Goal: Task Accomplishment & Management: Use online tool/utility

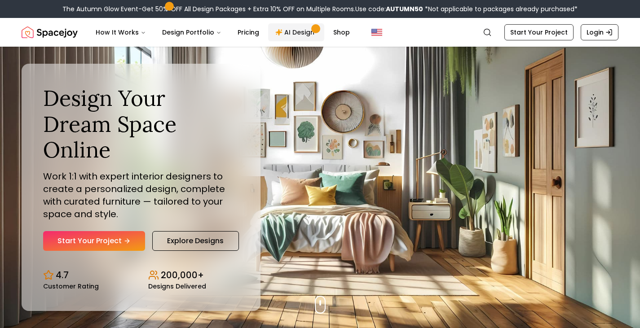
click at [286, 33] on link "AI Design" at bounding box center [296, 32] width 56 height 18
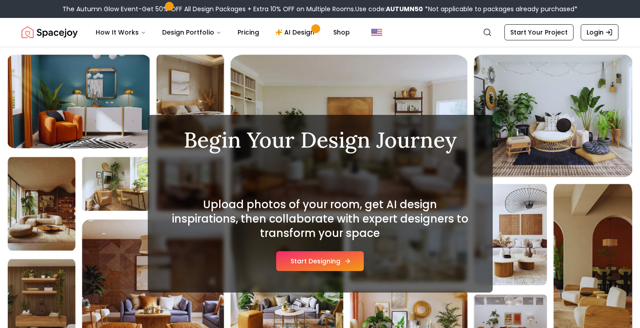
click at [320, 261] on button "Start Designing" at bounding box center [320, 262] width 88 height 20
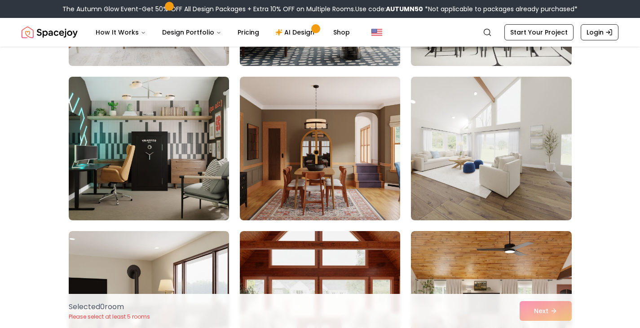
scroll to position [164, 0]
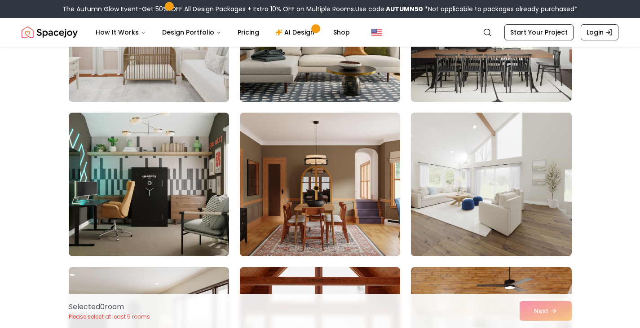
click at [473, 211] on img at bounding box center [491, 184] width 168 height 151
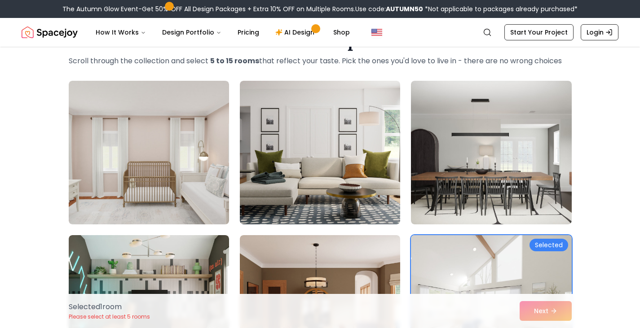
scroll to position [42, 0]
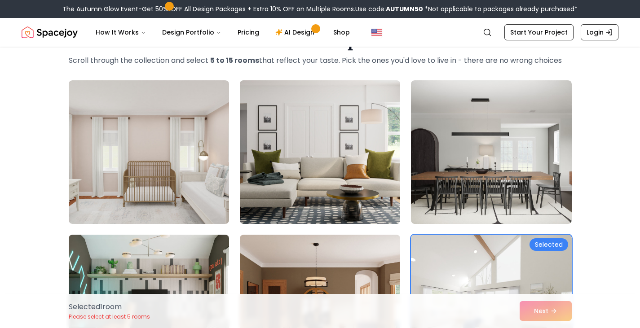
click at [353, 168] on img at bounding box center [320, 152] width 168 height 151
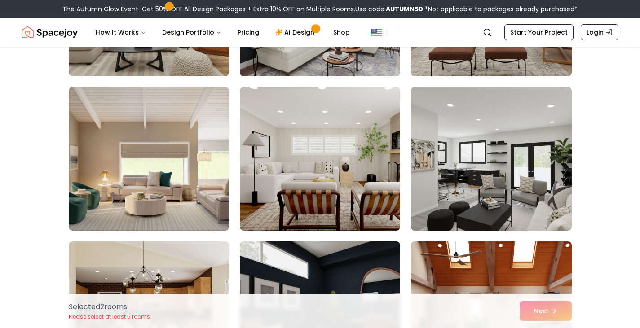
scroll to position [654, 0]
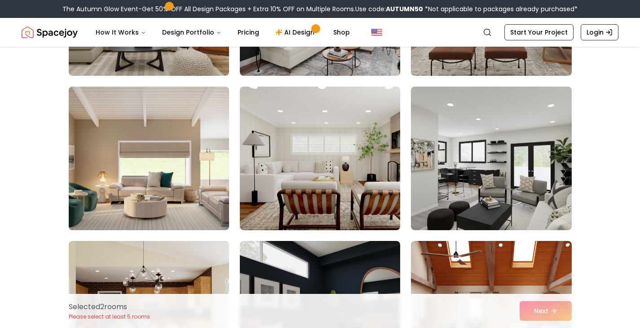
click at [161, 193] on img at bounding box center [149, 158] width 168 height 151
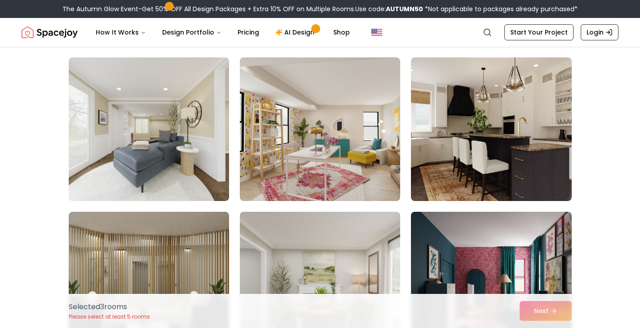
scroll to position [1147, 0]
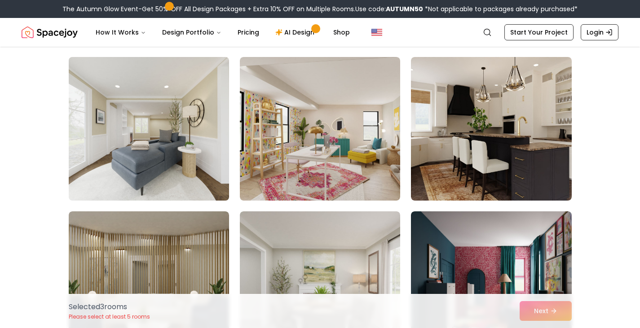
click at [200, 151] on img at bounding box center [149, 128] width 168 height 151
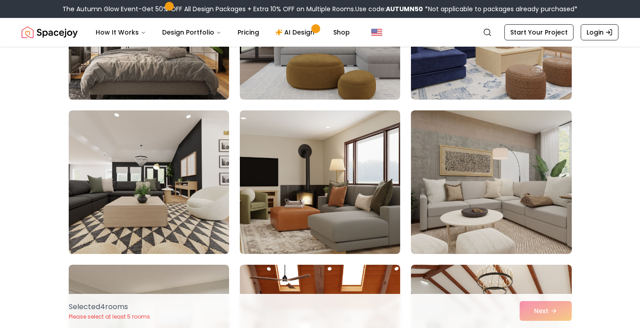
scroll to position [2176, 0]
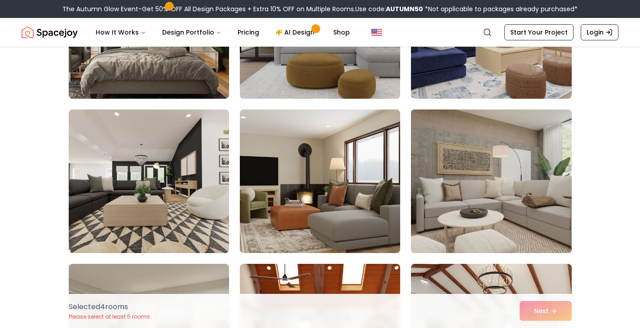
click at [503, 170] on img at bounding box center [491, 181] width 168 height 151
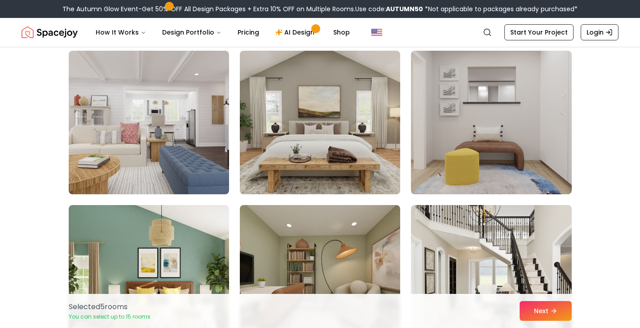
scroll to position [2544, 0]
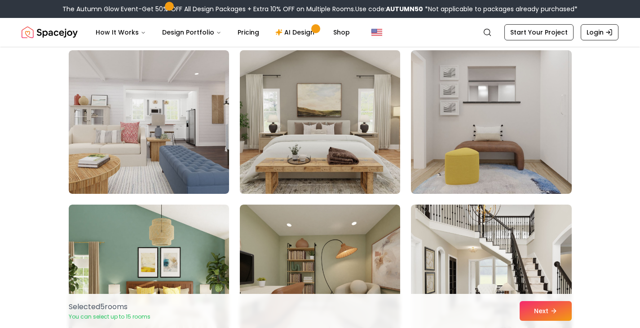
drag, startPoint x: 351, startPoint y: 137, endPoint x: 324, endPoint y: 137, distance: 27.0
click at [324, 137] on img at bounding box center [320, 122] width 168 height 151
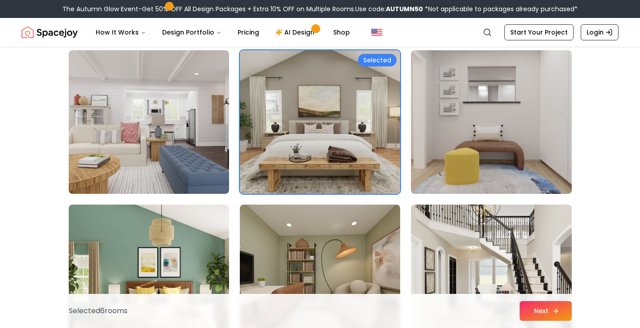
click at [540, 313] on button "Next" at bounding box center [546, 311] width 52 height 20
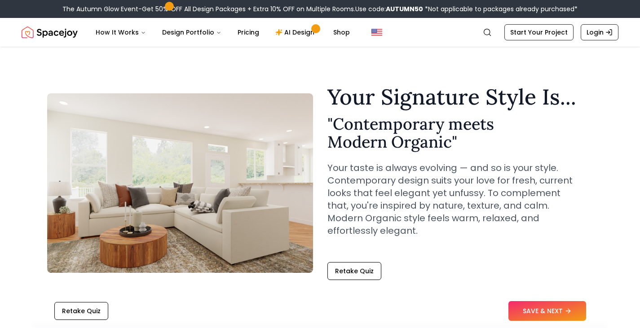
click at [540, 313] on button "SAVE & NEXT" at bounding box center [547, 311] width 78 height 20
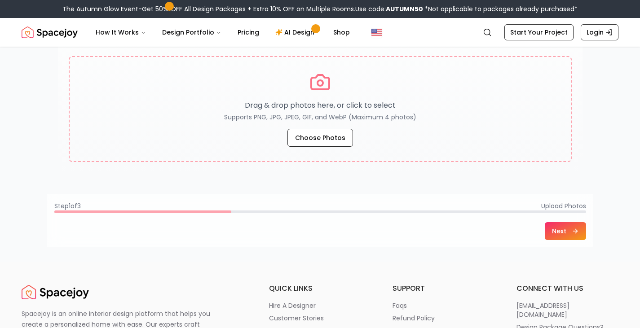
scroll to position [178, 0]
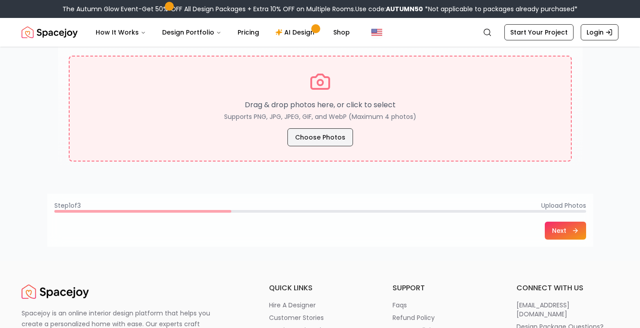
click at [324, 133] on button "Choose Photos" at bounding box center [320, 137] width 66 height 18
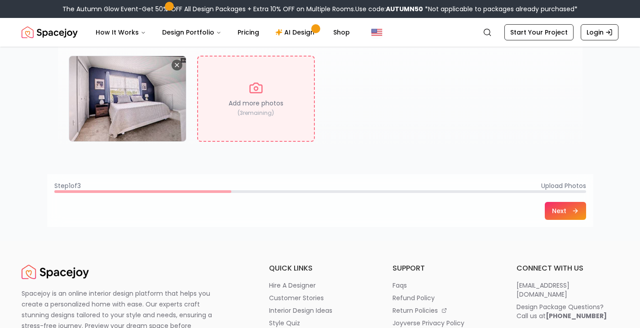
click at [263, 91] on icon at bounding box center [256, 88] width 14 height 14
type input "**********"
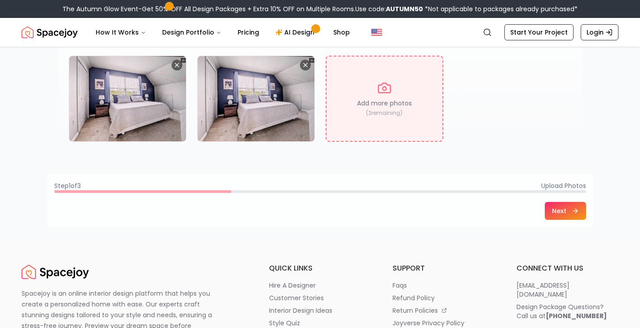
click at [392, 104] on p "Add more photos" at bounding box center [384, 103] width 55 height 9
type input "**********"
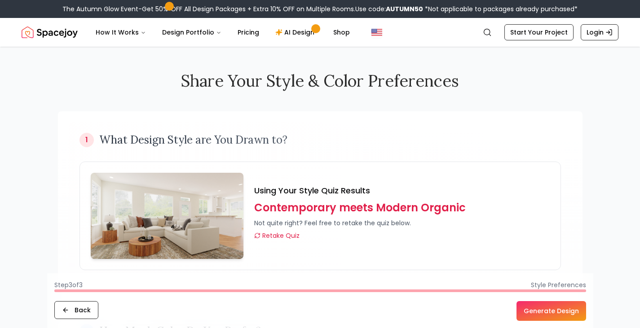
scroll to position [71, 0]
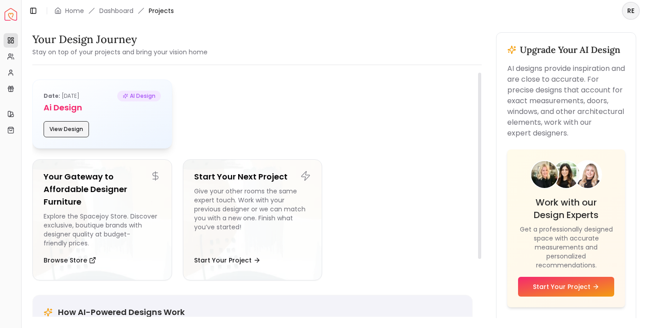
click at [63, 131] on button "View Design" at bounding box center [66, 129] width 45 height 16
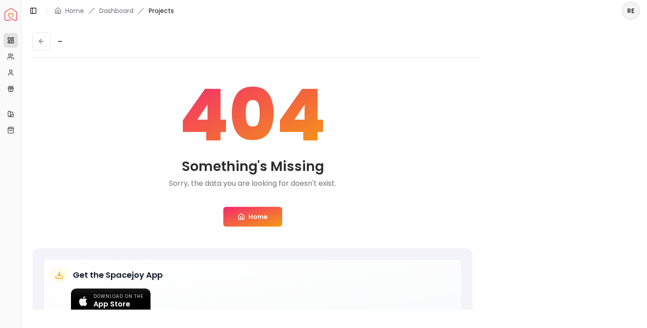
click at [10, 15] on img "Spacejoy" at bounding box center [10, 14] width 13 height 13
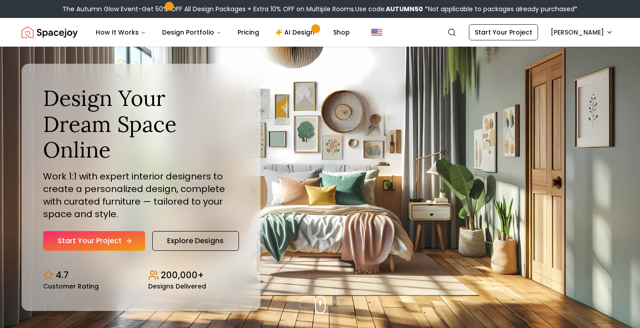
click at [71, 231] on link "Start Your Project" at bounding box center [94, 241] width 102 height 20
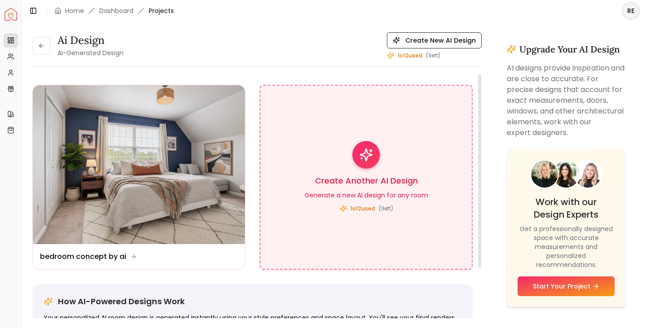
click at [366, 159] on icon at bounding box center [366, 155] width 14 height 14
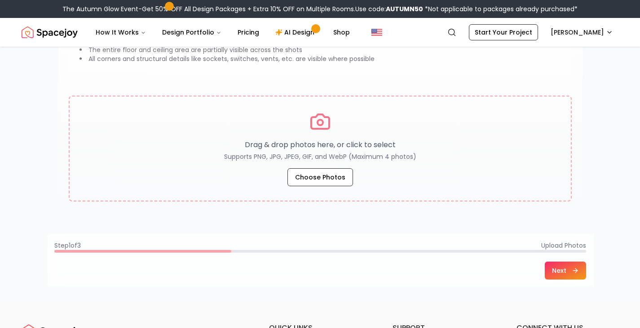
scroll to position [138, 0]
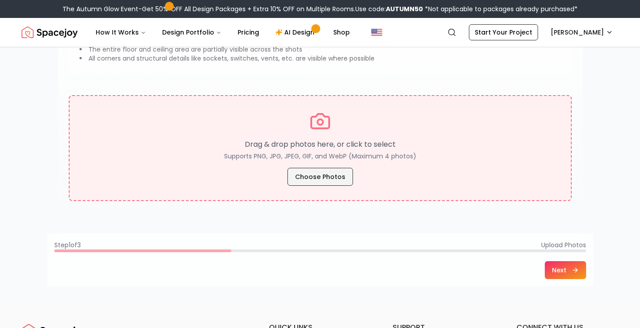
click at [322, 179] on button "Choose Photos" at bounding box center [320, 177] width 66 height 18
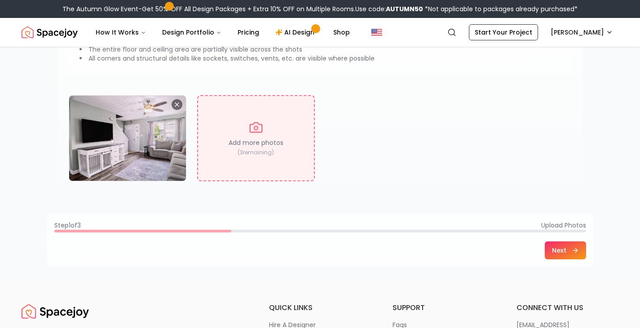
click at [256, 137] on div "Add more photos ( 3 remaining)" at bounding box center [256, 138] width 118 height 86
type input "**********"
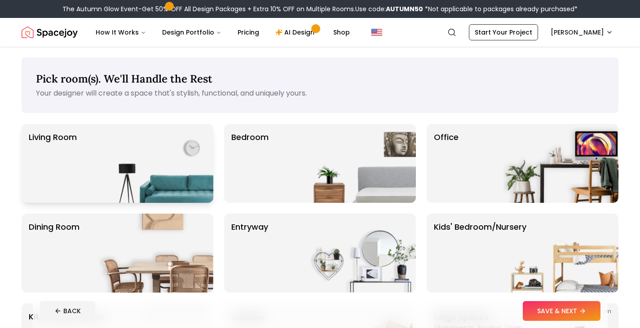
click at [71, 166] on p "Living Room" at bounding box center [53, 163] width 48 height 65
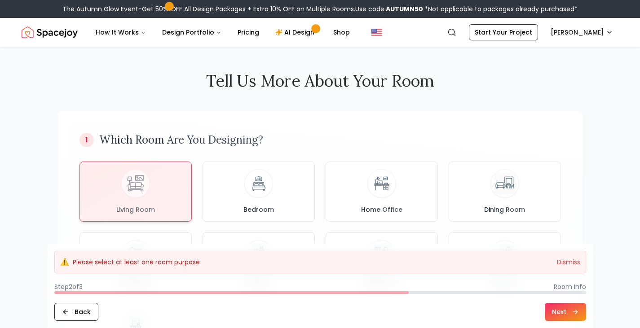
scroll to position [131, 0]
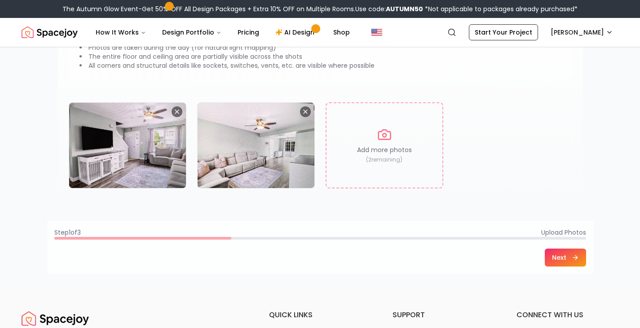
scroll to position [137, 0]
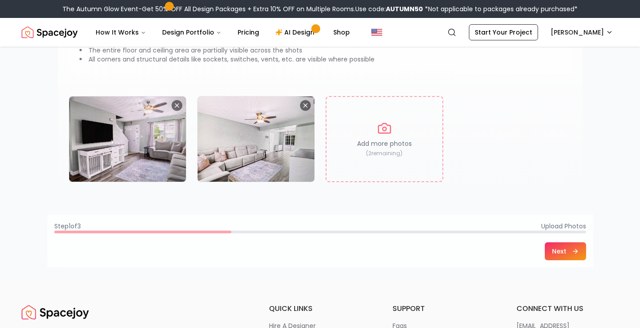
click at [566, 254] on button "Next" at bounding box center [565, 252] width 41 height 18
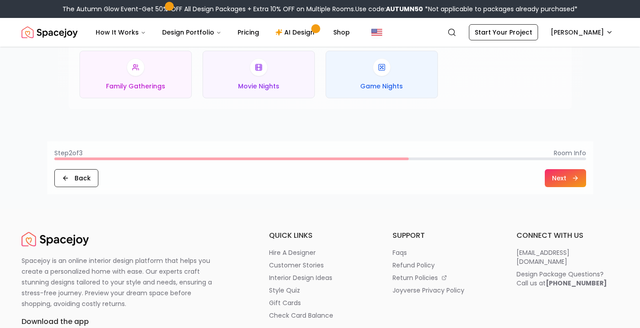
scroll to position [546, 0]
click at [564, 179] on button "Next" at bounding box center [565, 177] width 41 height 18
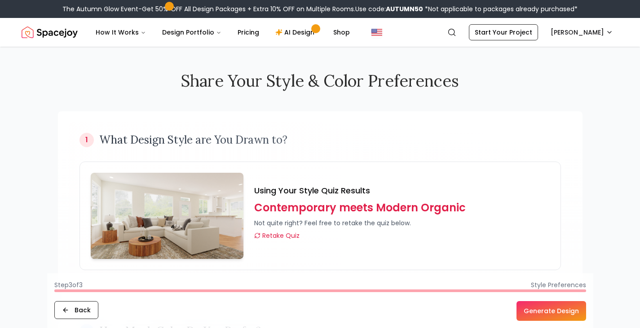
scroll to position [19, 0]
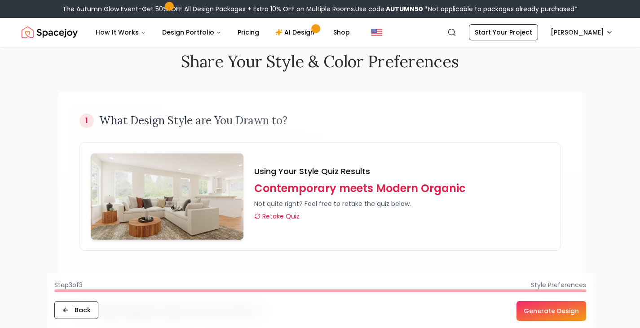
click at [550, 310] on button "Generate Design" at bounding box center [552, 311] width 70 height 20
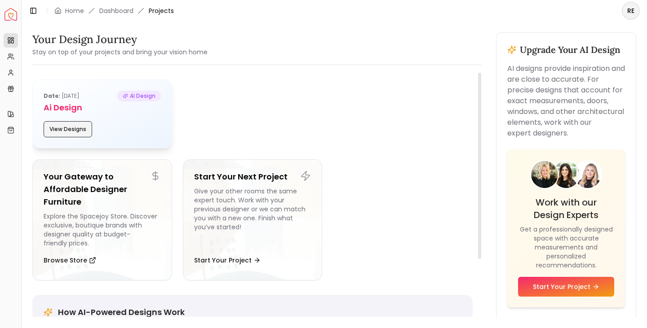
click at [71, 133] on button "View Designs" at bounding box center [68, 129] width 49 height 16
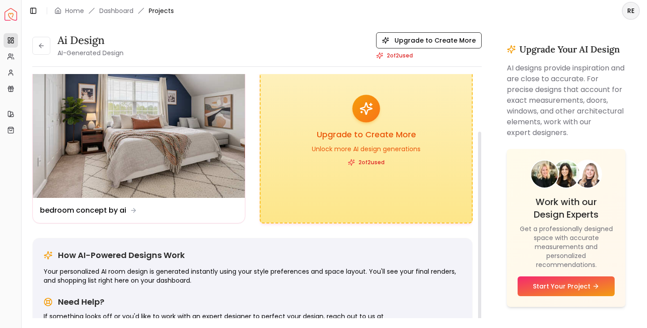
scroll to position [72, 0]
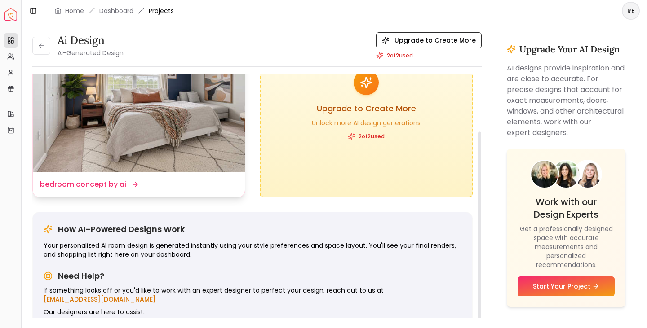
click at [110, 182] on dd "bedroom concept by ai" at bounding box center [83, 184] width 86 height 11
